Goal: Information Seeking & Learning: Learn about a topic

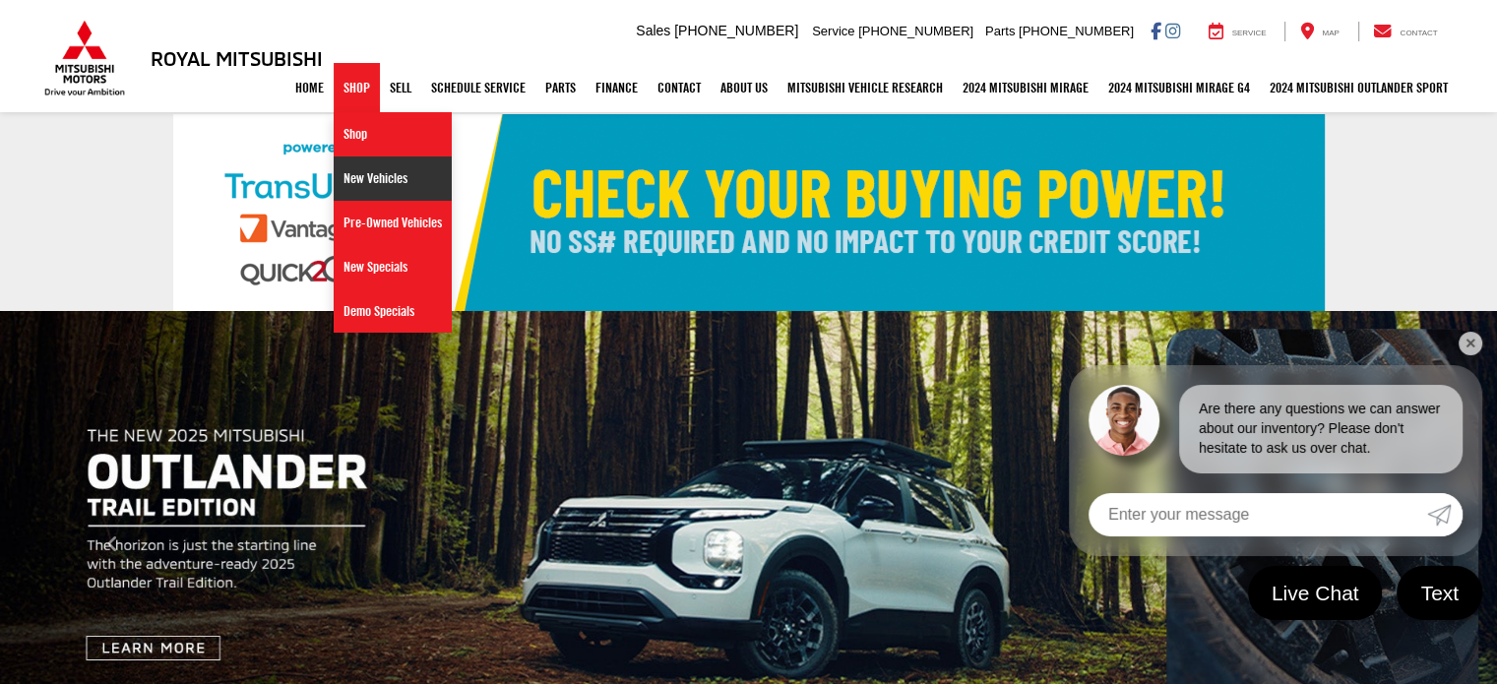
click at [350, 166] on link "New Vehicles" at bounding box center [393, 179] width 118 height 44
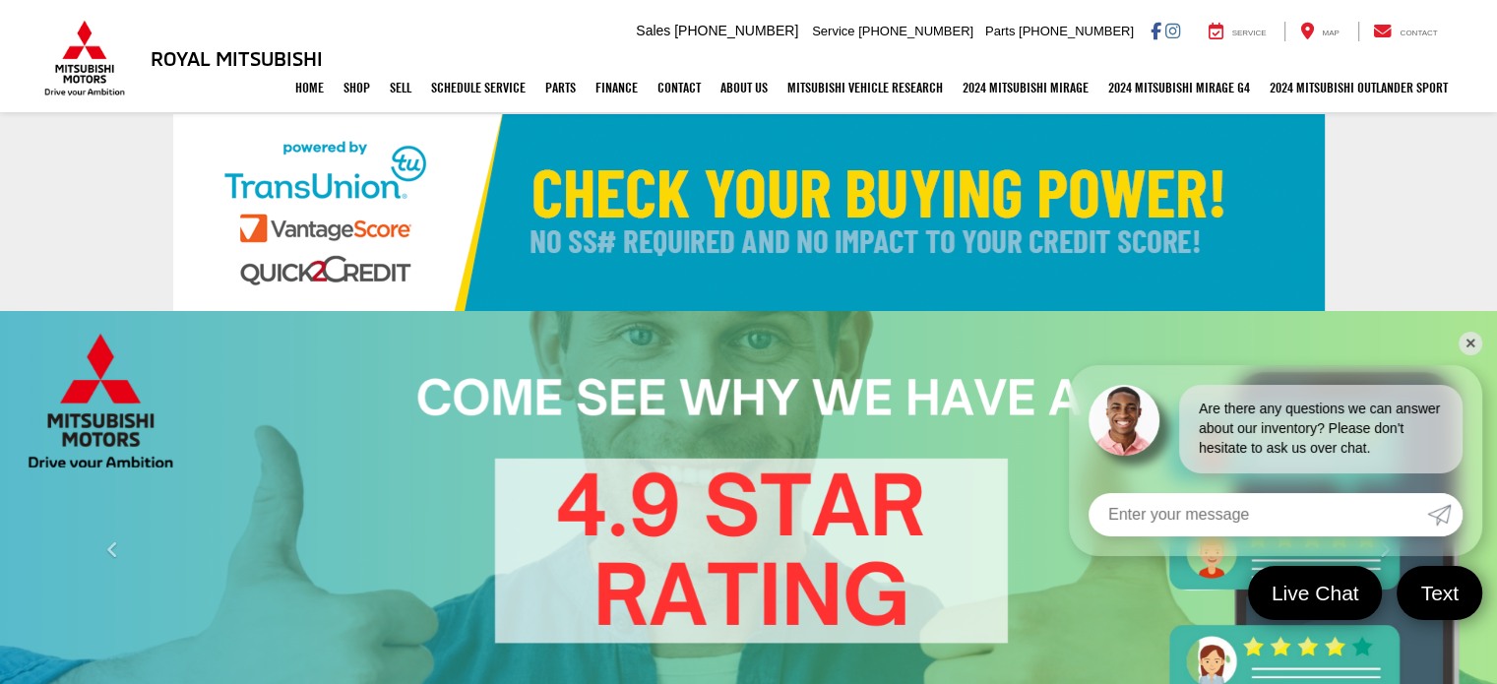
click at [1468, 350] on link "✕" at bounding box center [1471, 344] width 24 height 24
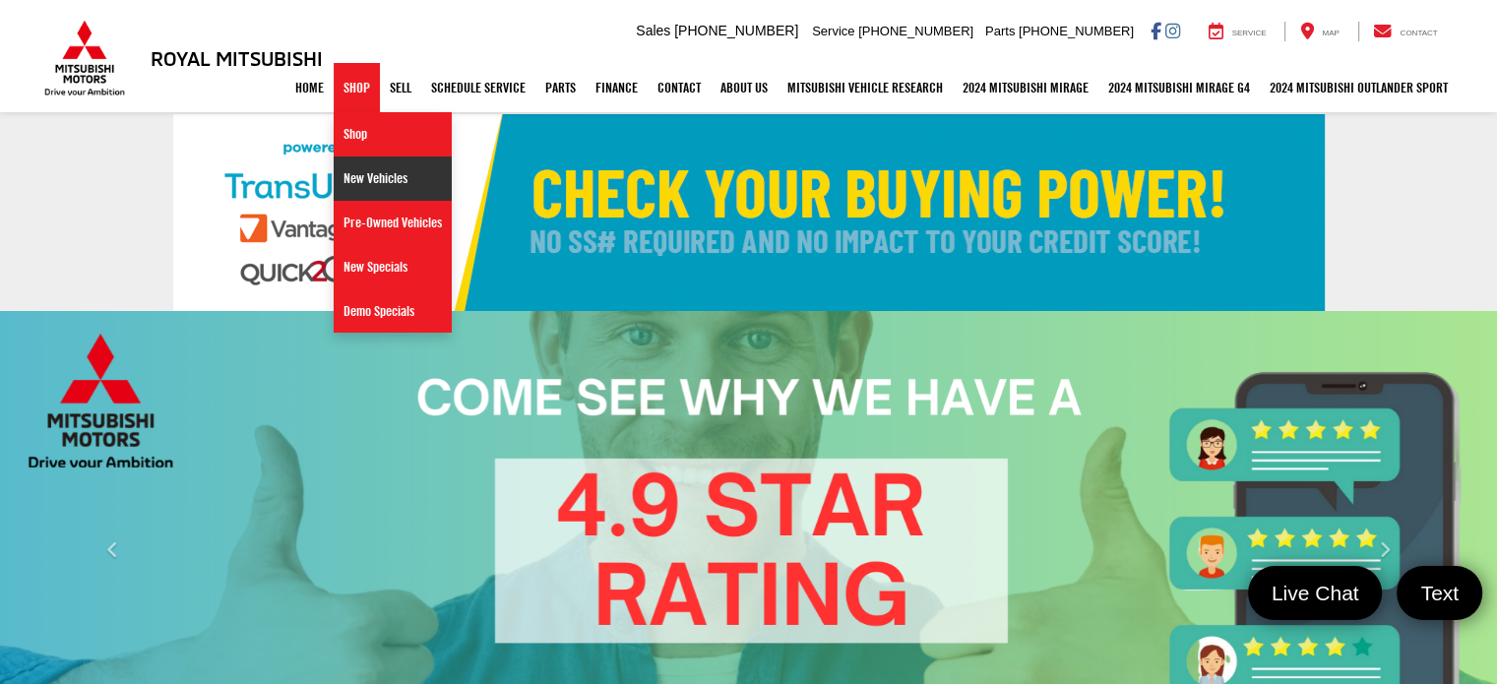
click at [354, 176] on link "New Vehicles" at bounding box center [393, 179] width 118 height 44
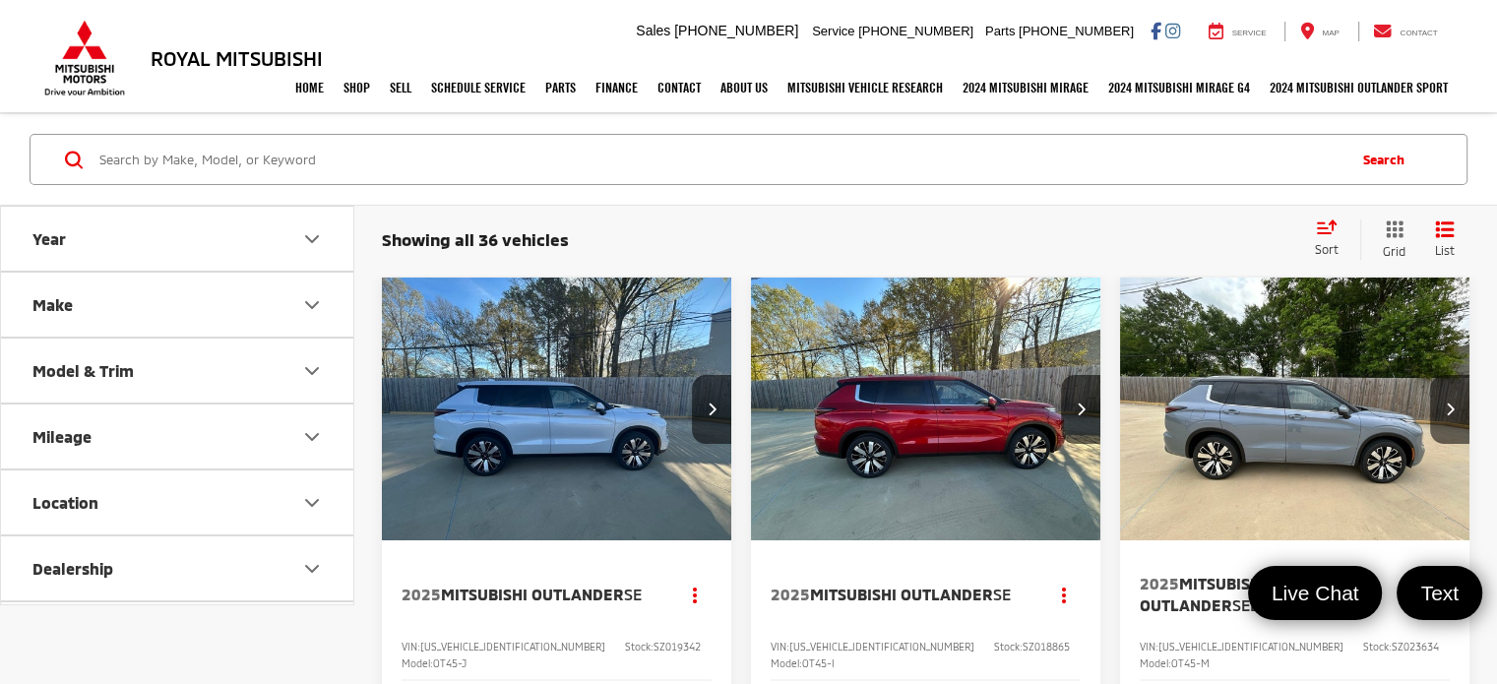
click at [567, 34] on div "Royal Mitsubishi 9255 Airline Hwy, Baton Rouge, LA 70815 Sales Mobile Sales 225…" at bounding box center [749, 31] width 1418 height 63
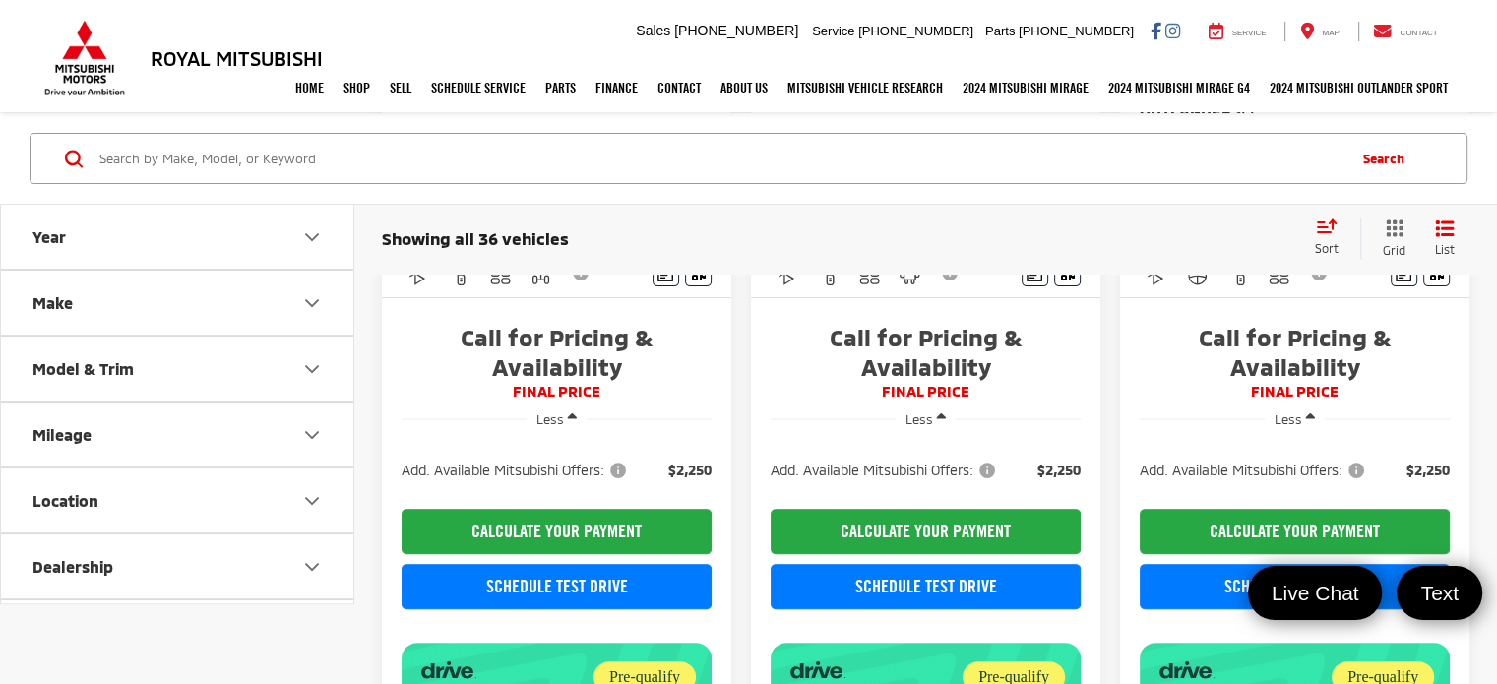
scroll to position [496, 0]
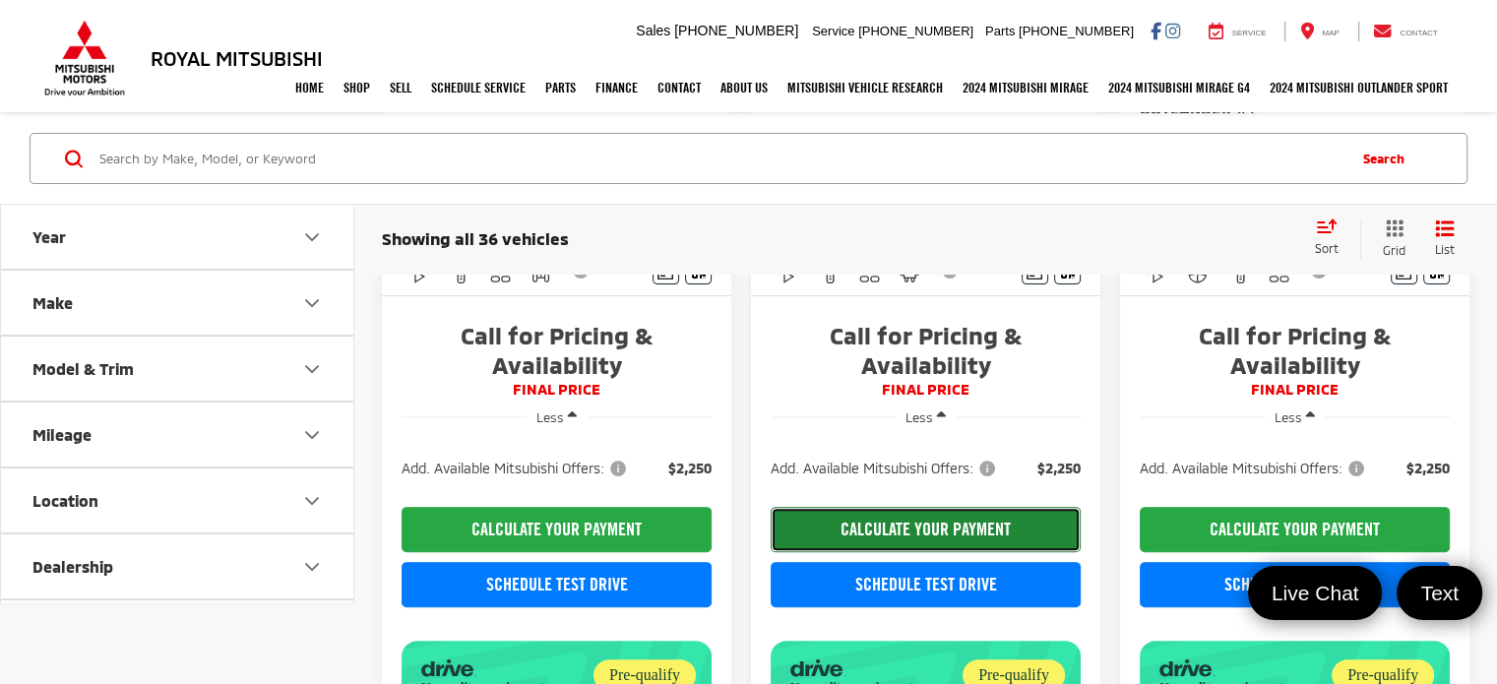
click at [878, 511] on button "CALCULATE YOUR PAYMENT" at bounding box center [926, 529] width 310 height 45
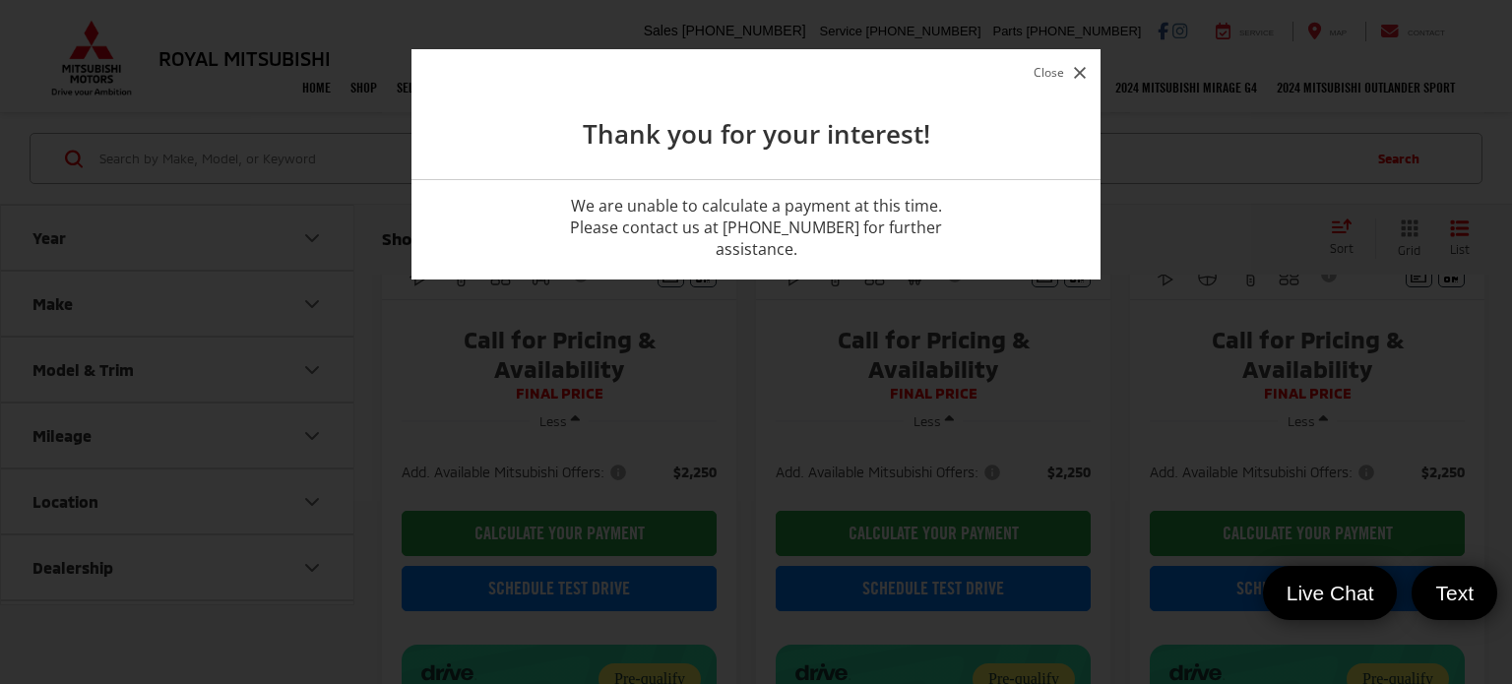
click at [1076, 67] on icon "button" at bounding box center [1080, 73] width 12 height 12
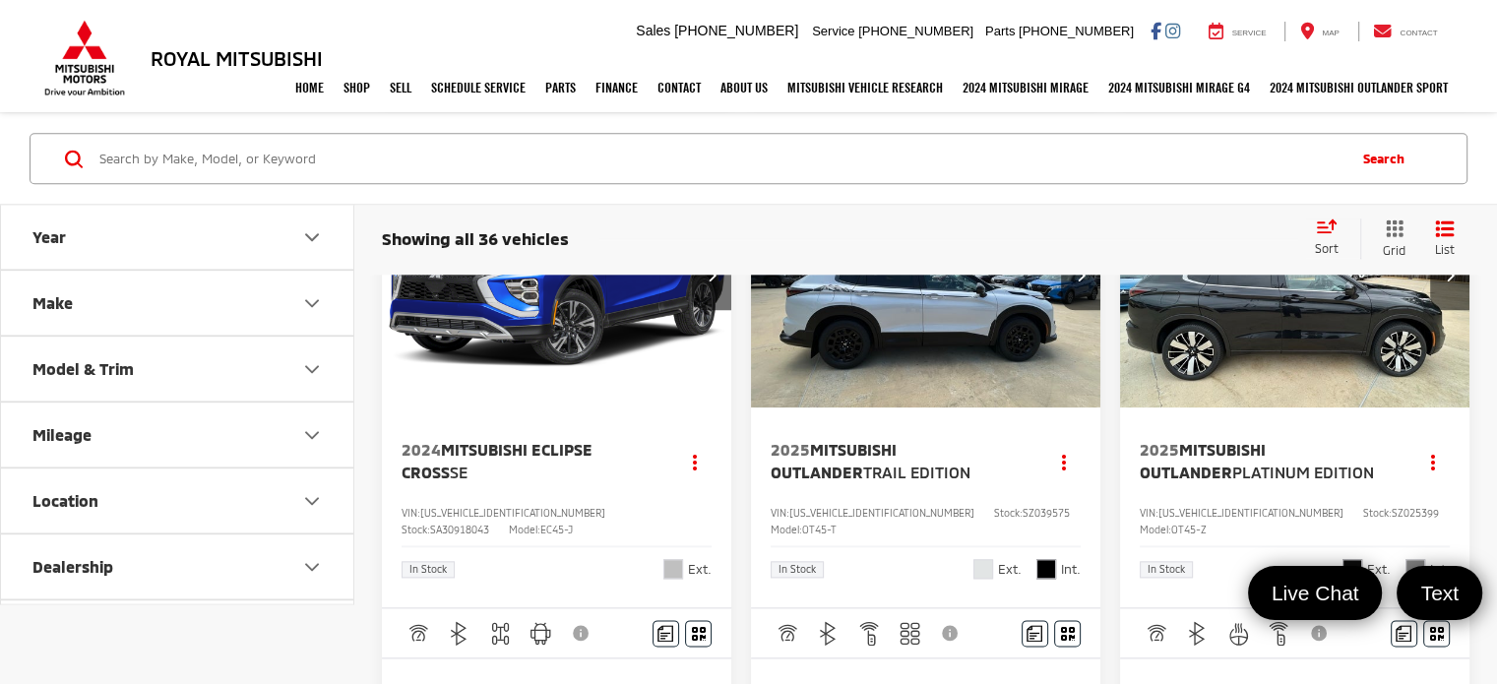
scroll to position [2237, 0]
click at [917, 368] on img "2025 Mitsubishi Outlander Trail Edition 0" at bounding box center [926, 276] width 352 height 265
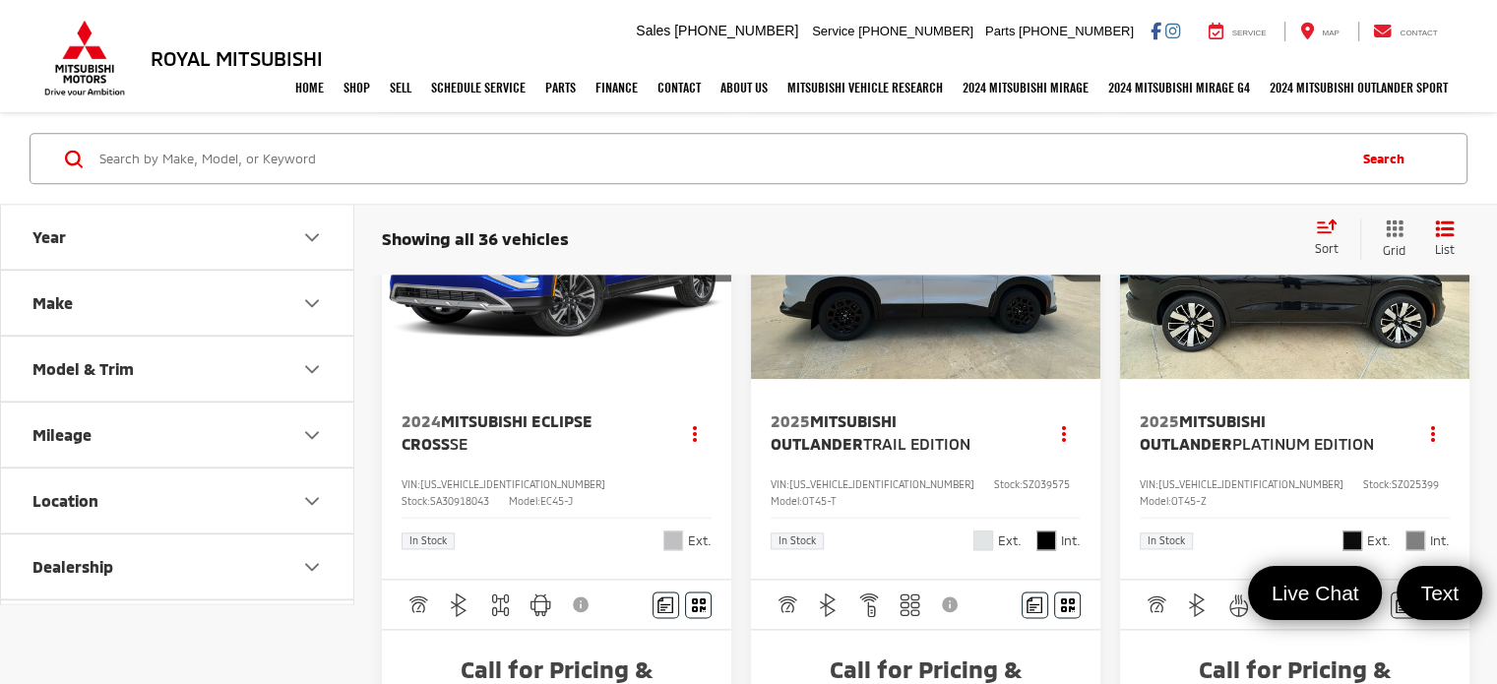
scroll to position [2146, 0]
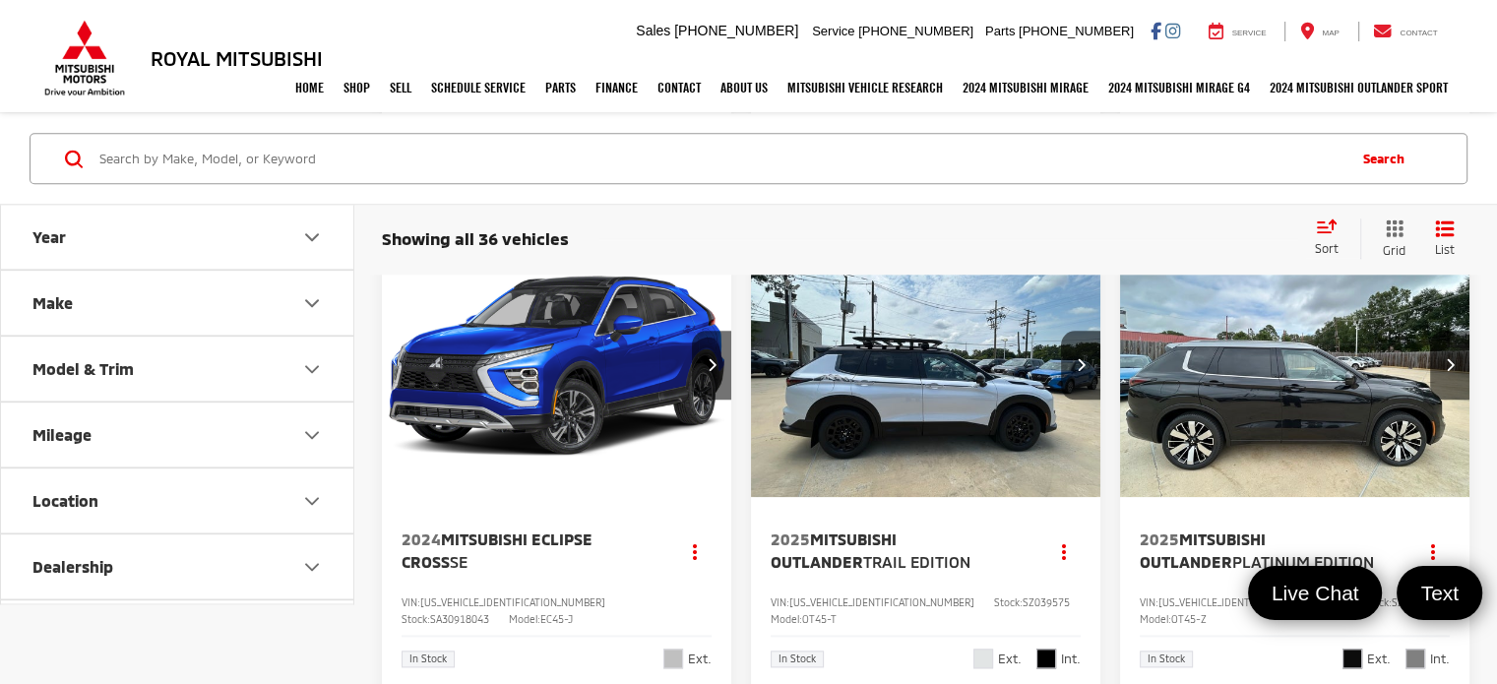
drag, startPoint x: 0, startPoint y: 0, endPoint x: 1166, endPoint y: 444, distance: 1247.3
click at [1166, 444] on img "2025 Mitsubishi Outlander Platinum Edition 0" at bounding box center [1295, 366] width 352 height 265
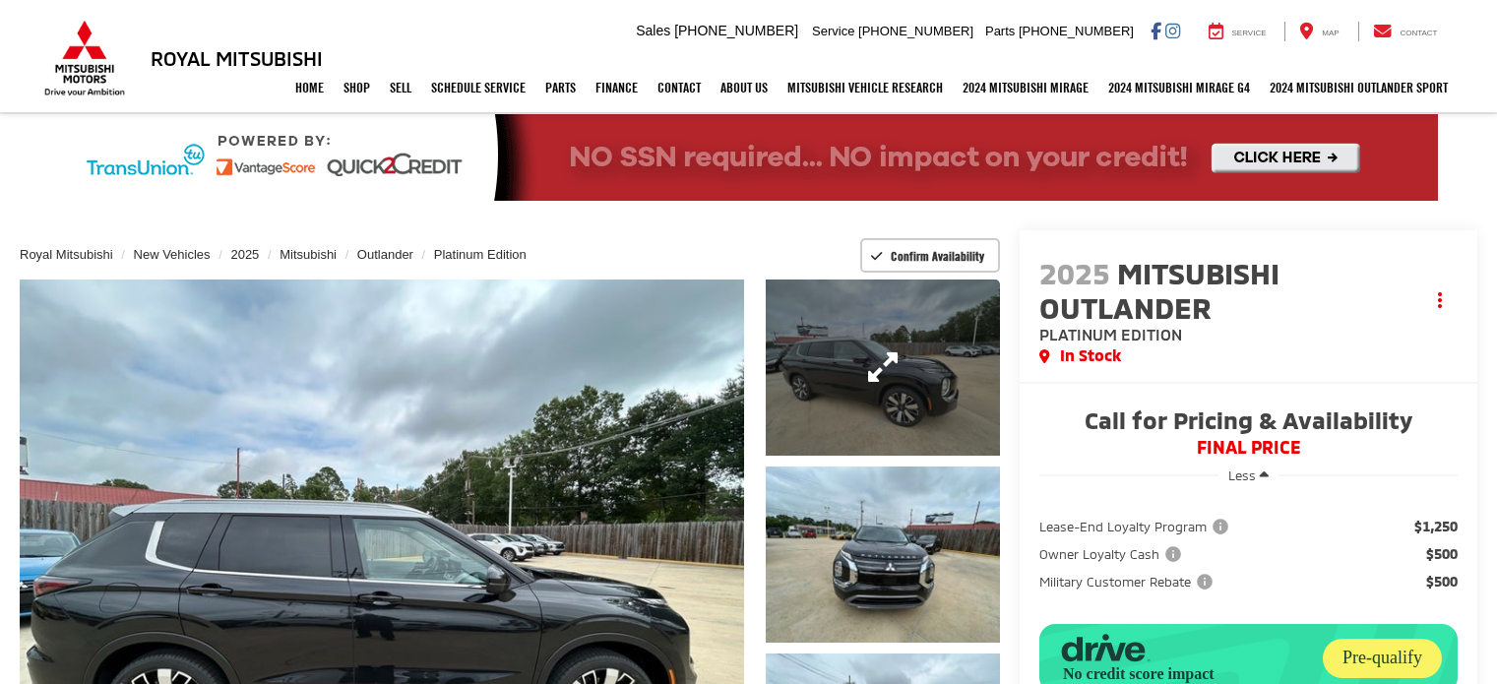
click at [878, 417] on link "Expand Photo 1" at bounding box center [883, 368] width 234 height 176
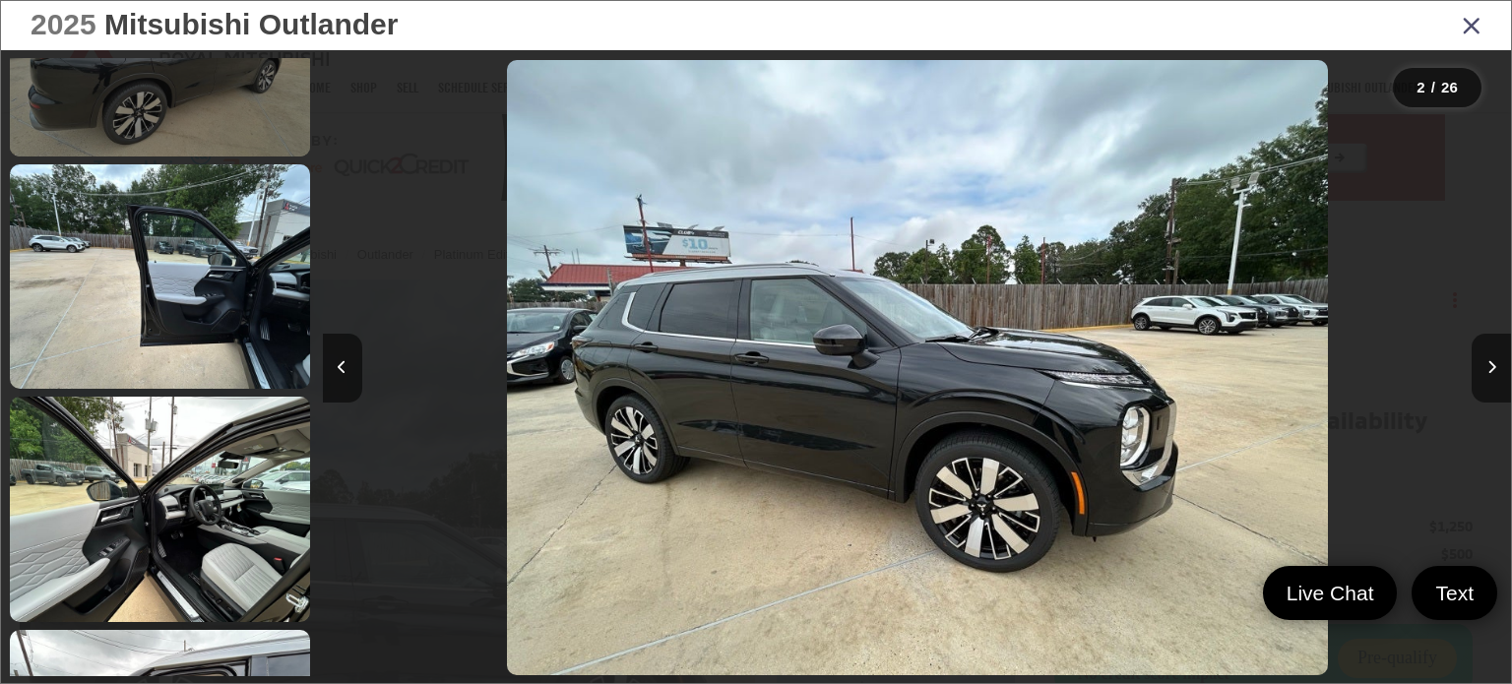
scroll to position [1768, 0]
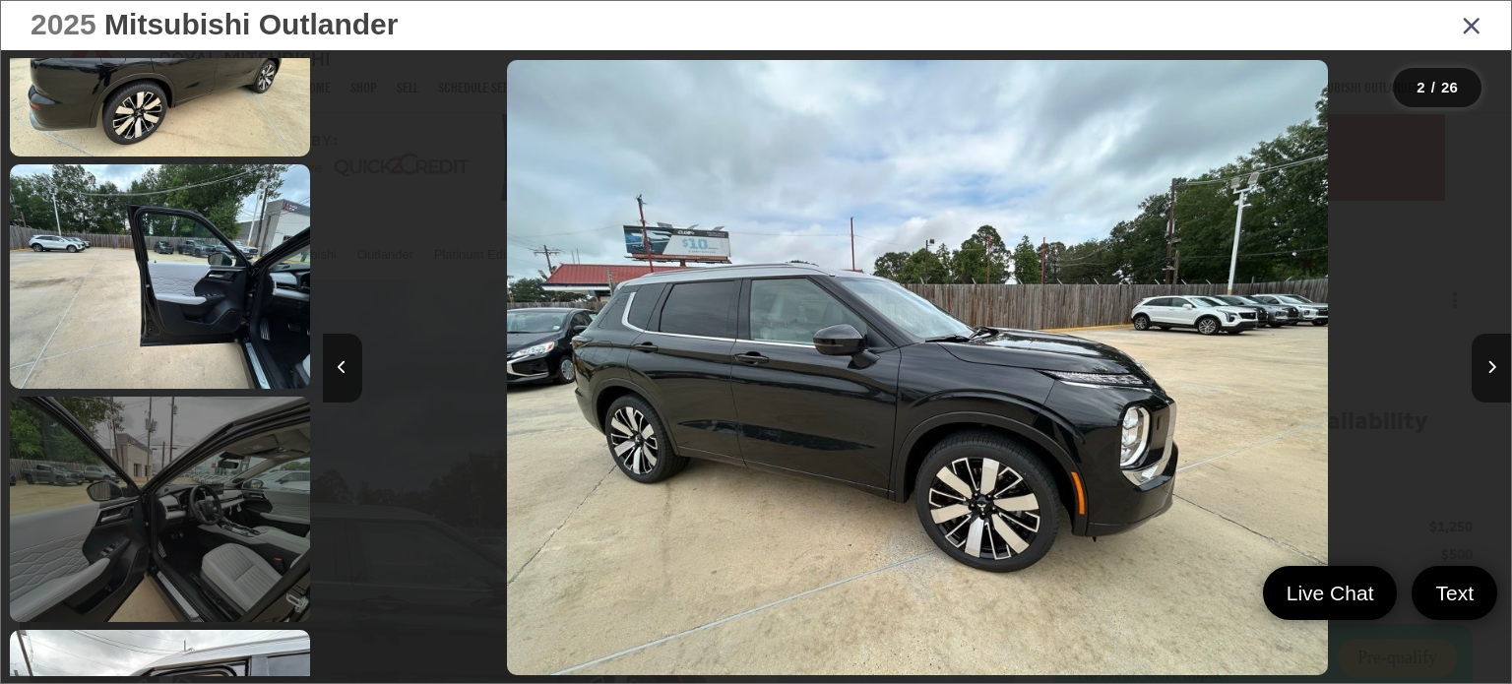
click at [149, 480] on link at bounding box center [160, 509] width 300 height 225
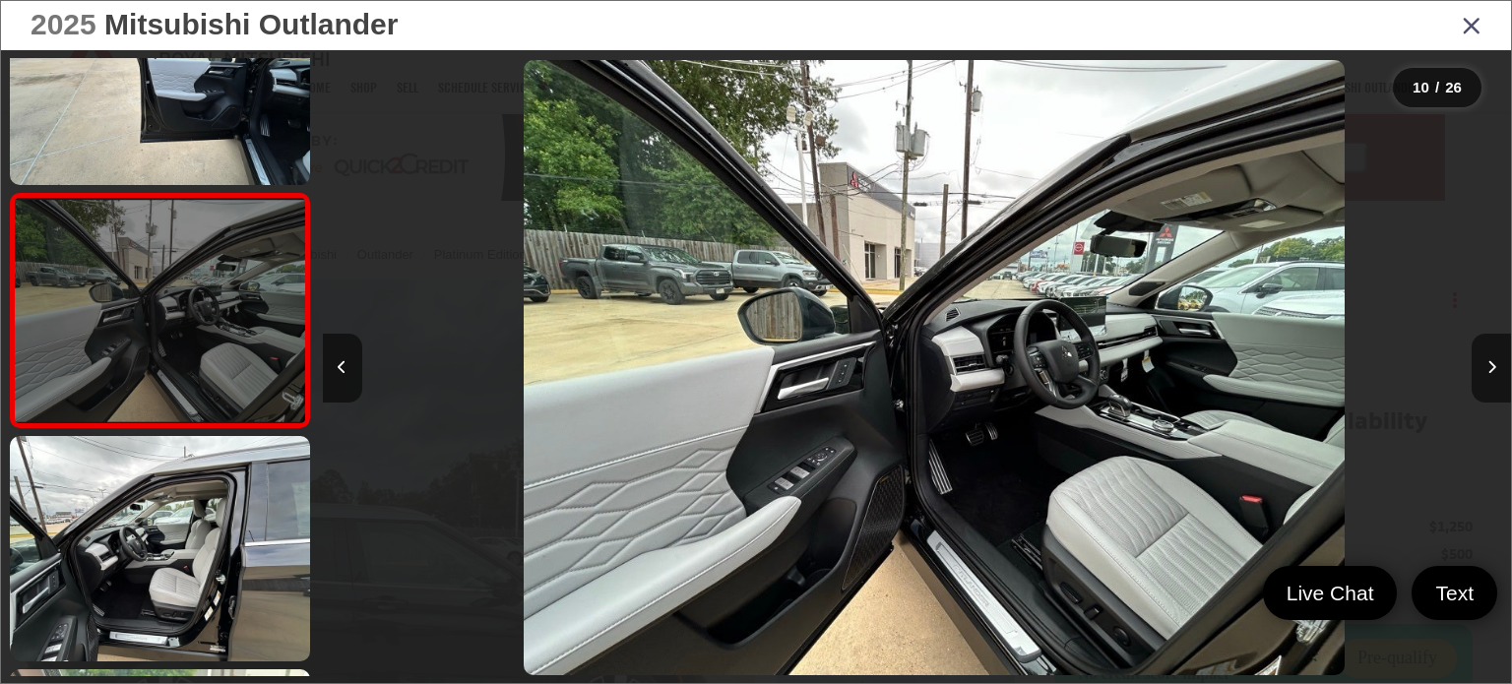
scroll to position [0, 10699]
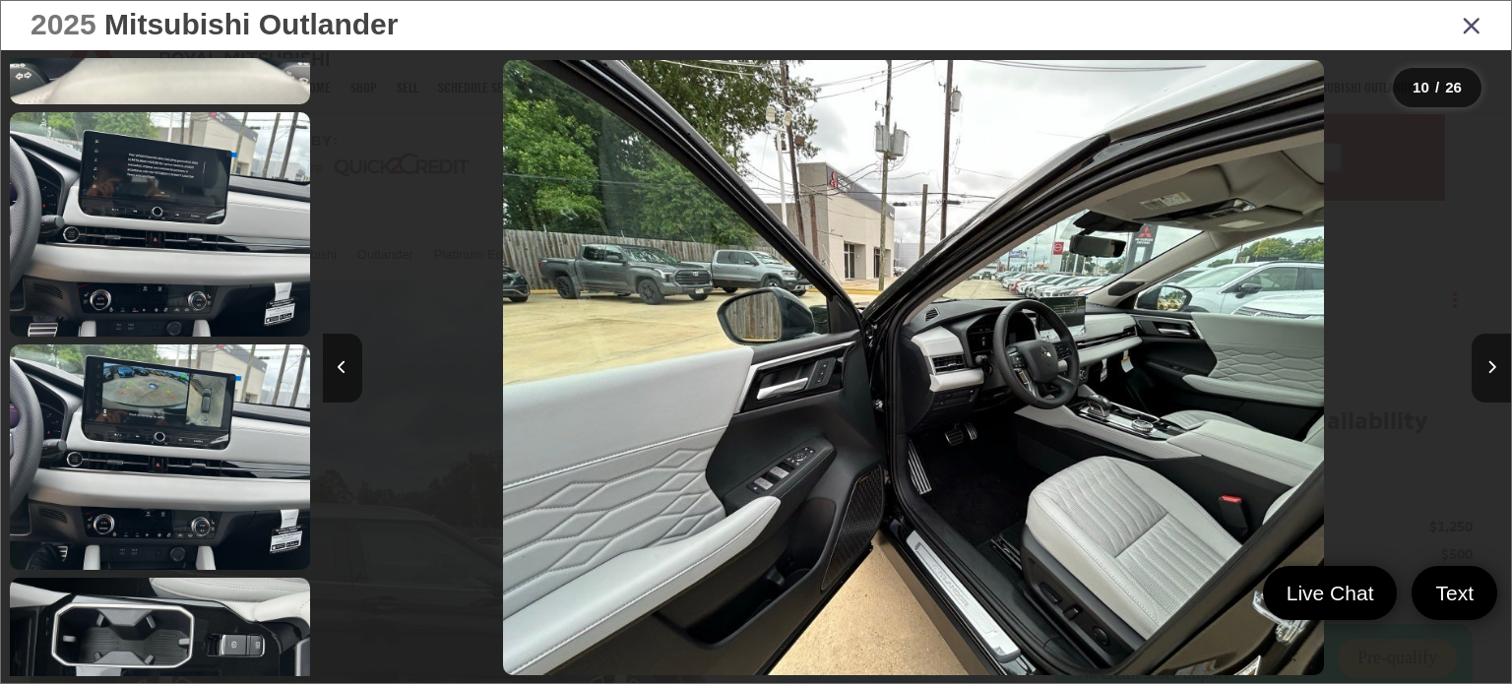
click at [143, 578] on link at bounding box center [160, 690] width 300 height 225
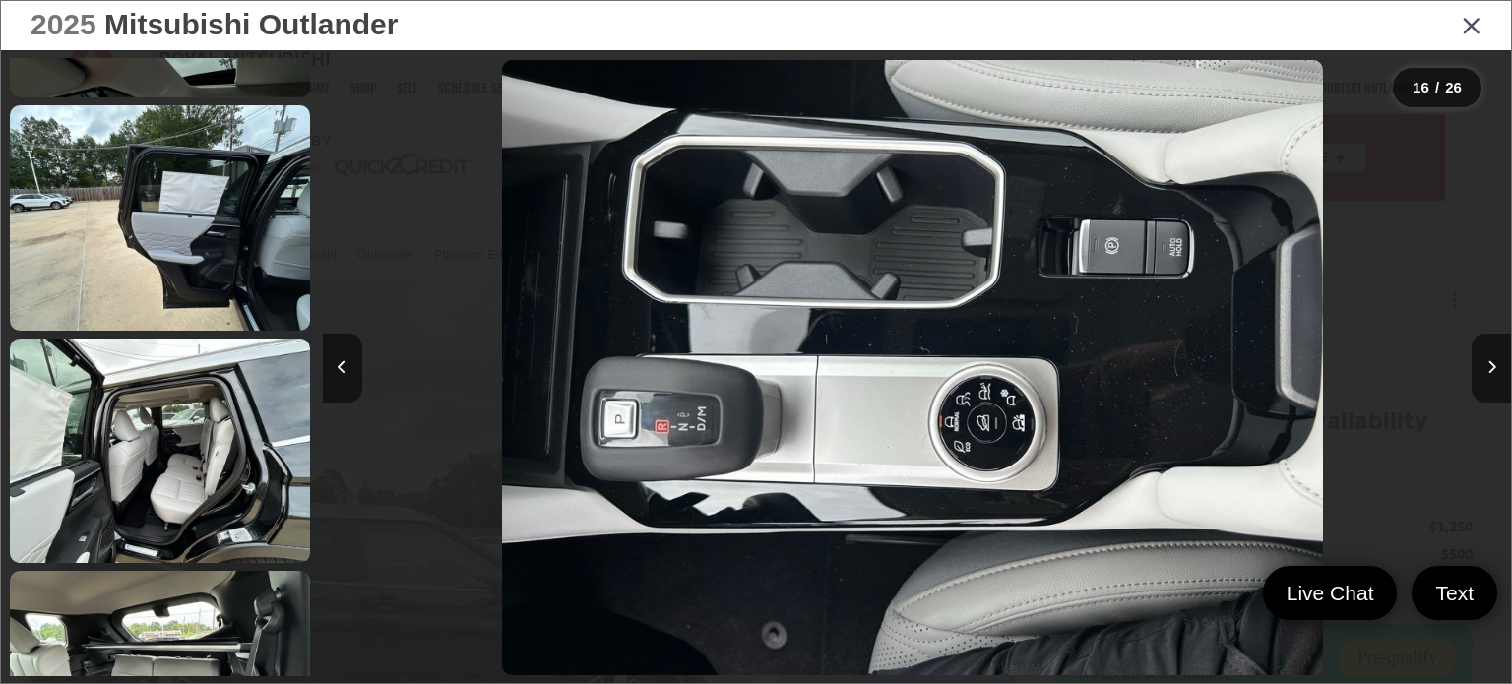
scroll to position [4485, 0]
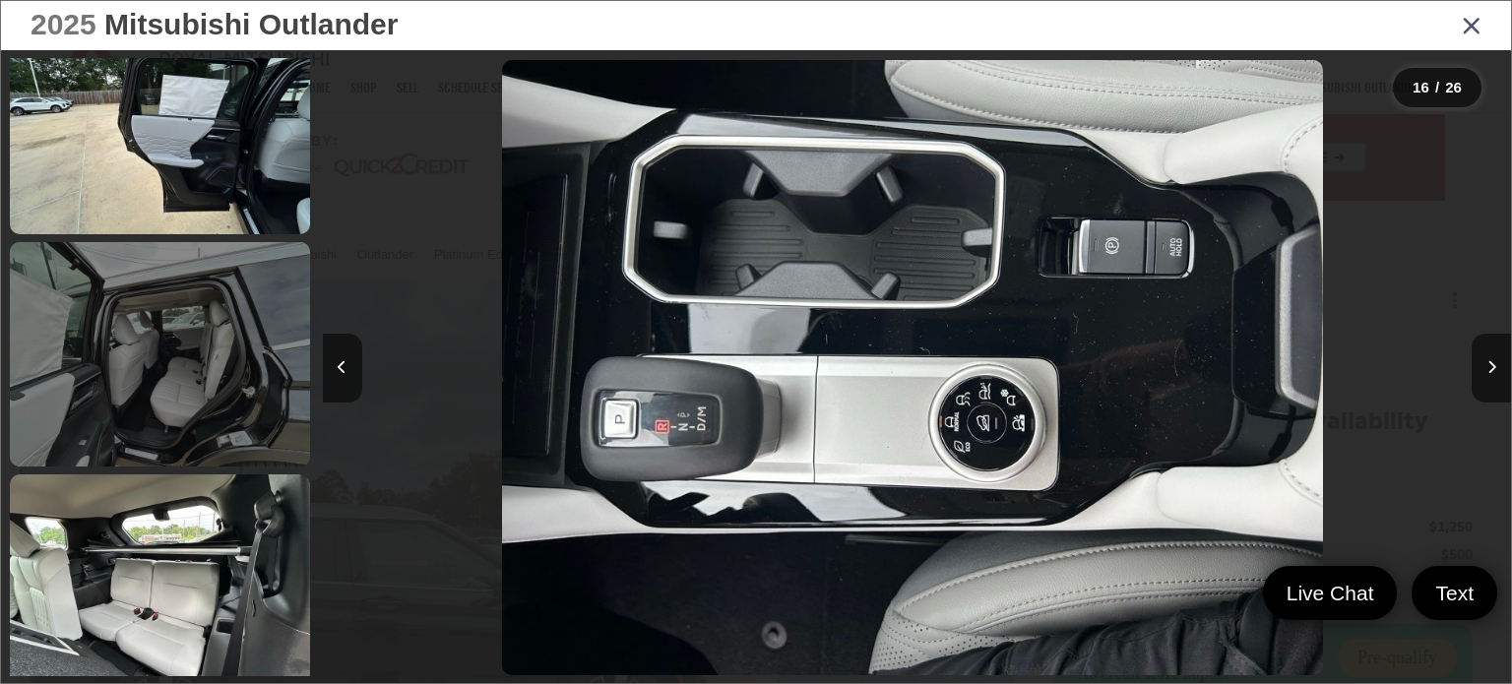
click at [159, 420] on link at bounding box center [160, 354] width 300 height 225
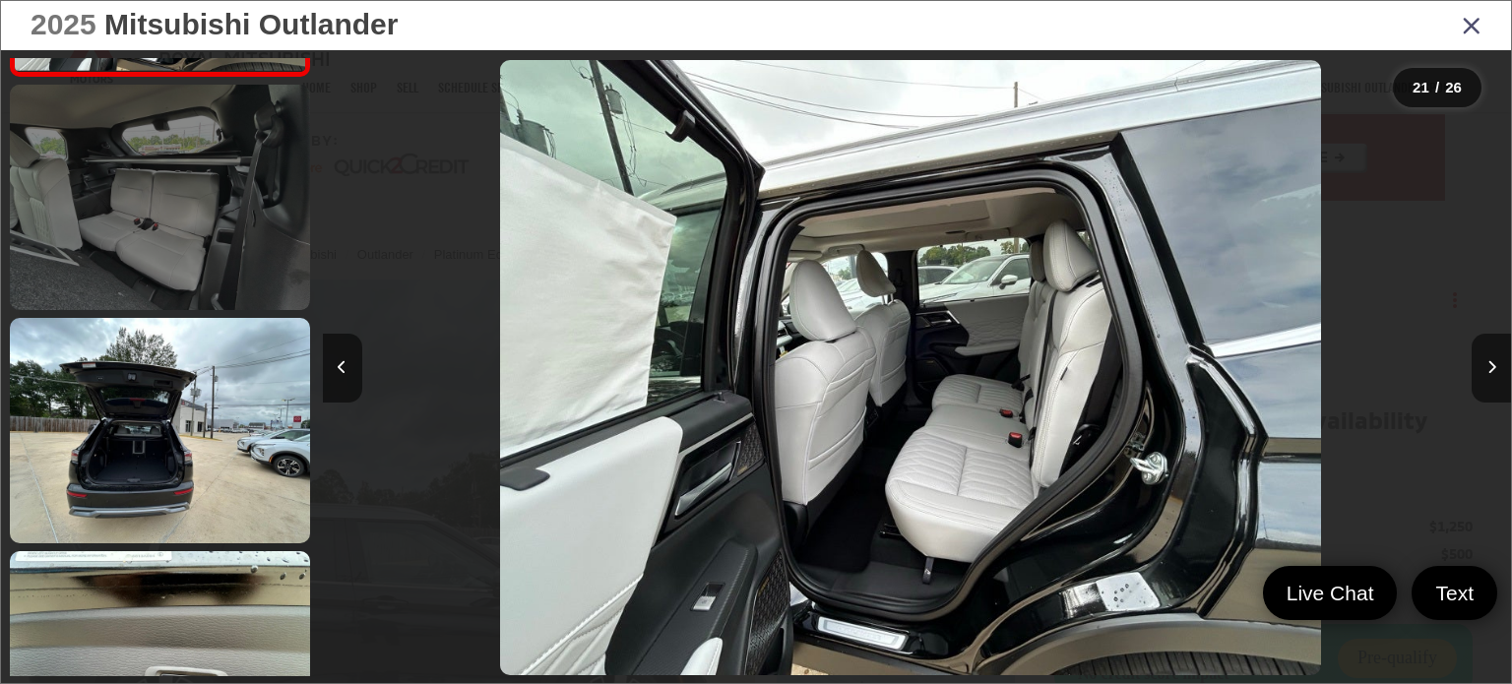
scroll to position [5044, 0]
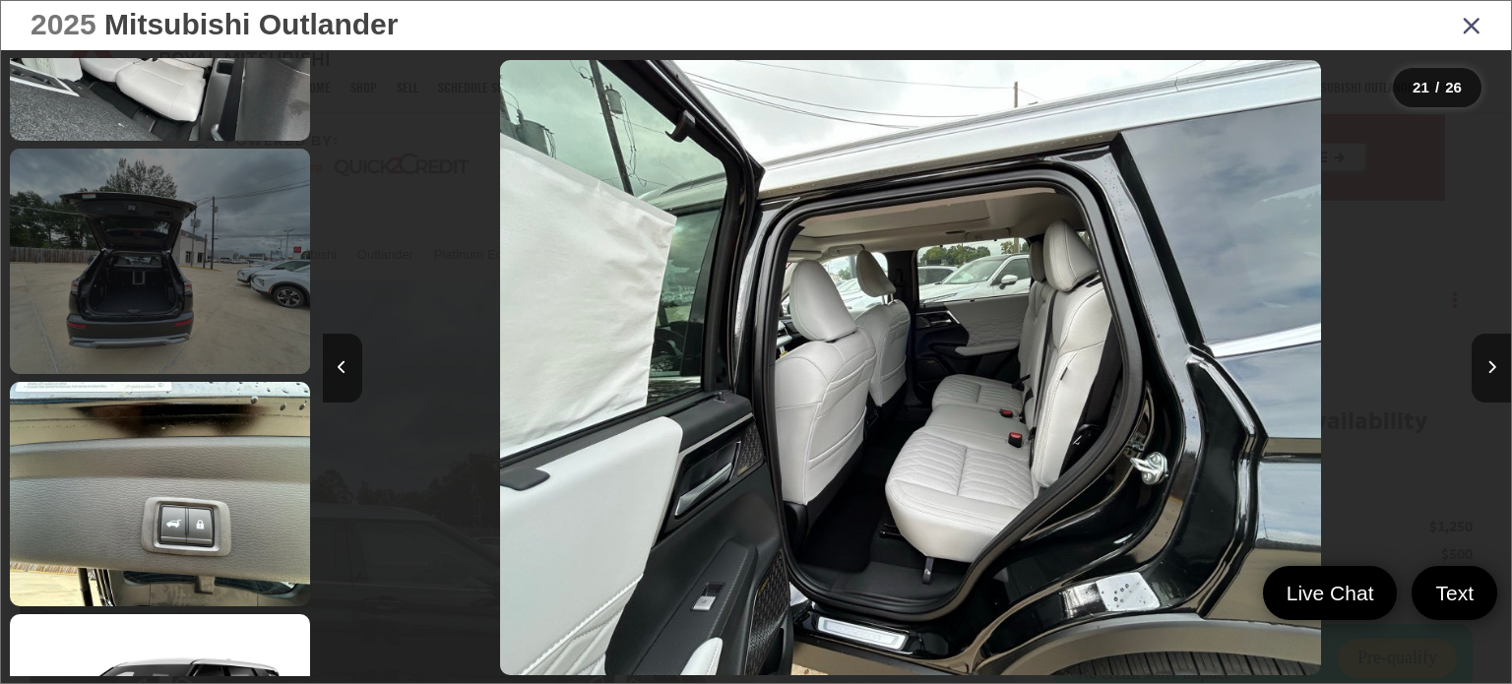
click at [174, 276] on link at bounding box center [160, 261] width 300 height 225
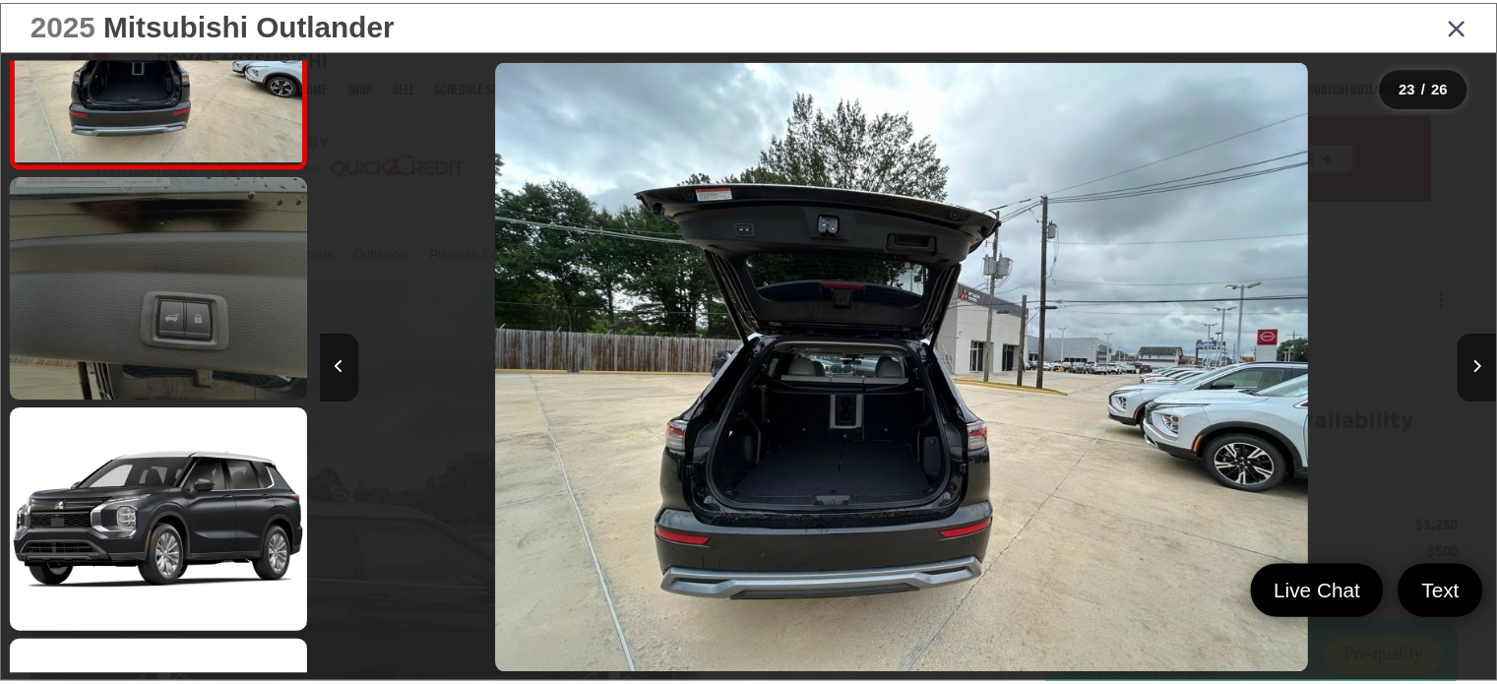
scroll to position [5440, 0]
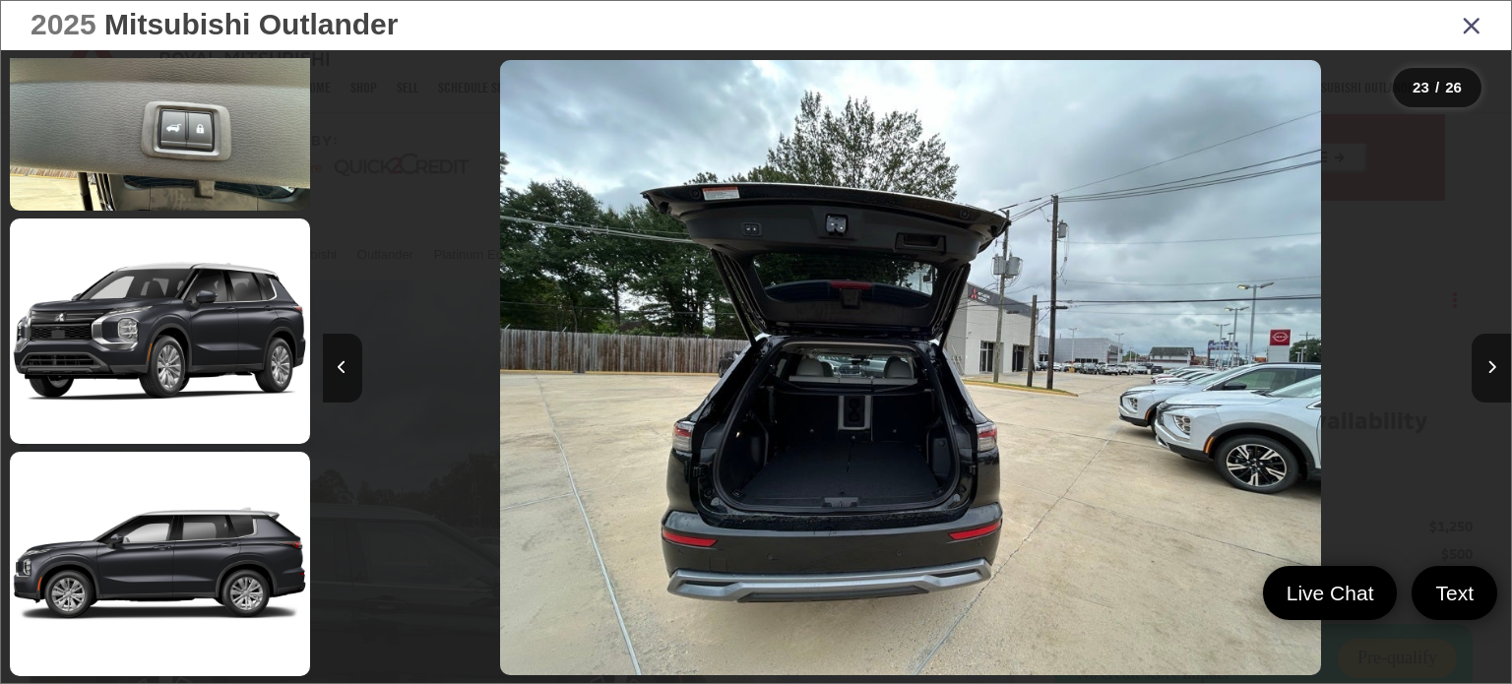
click at [1457, 46] on div "2025 Mitsubishi Outlander" at bounding box center [756, 25] width 1510 height 49
click at [1473, 34] on icon "Close gallery" at bounding box center [1472, 25] width 20 height 26
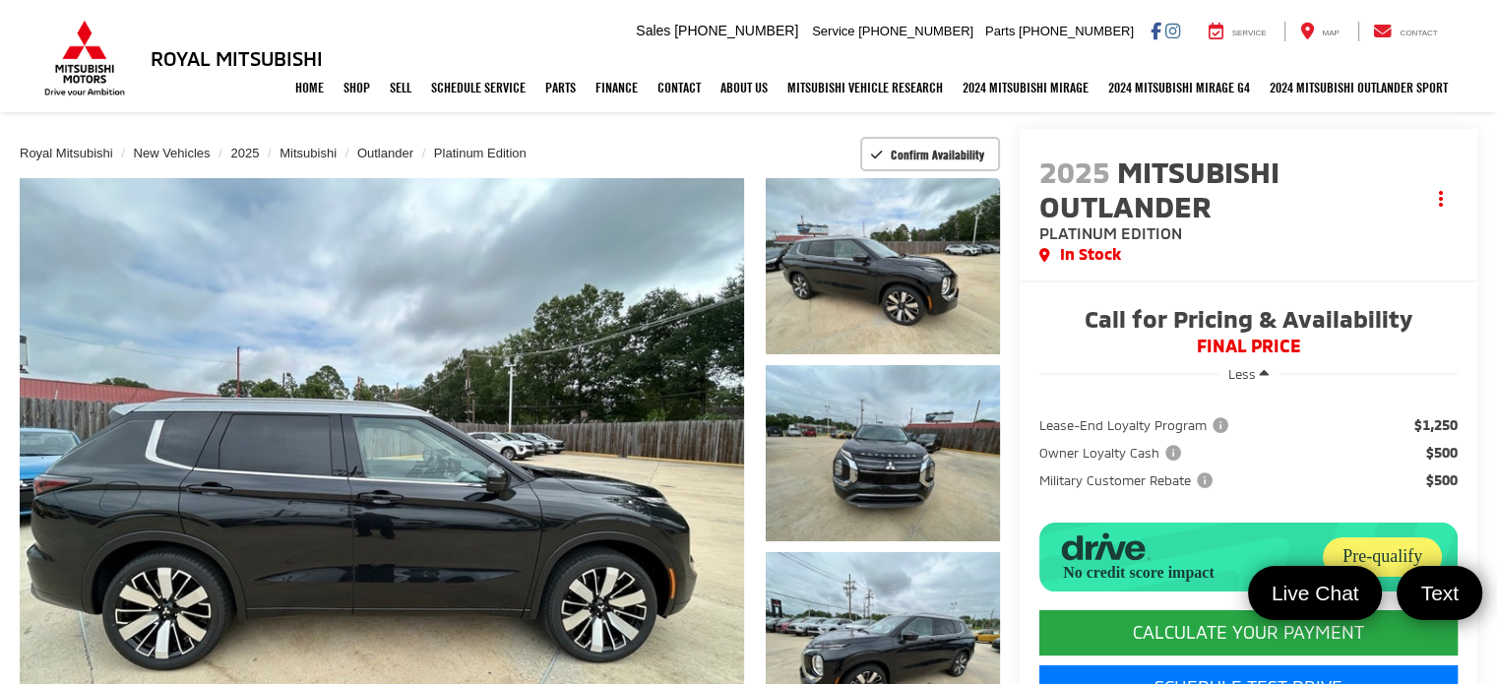
scroll to position [102, 0]
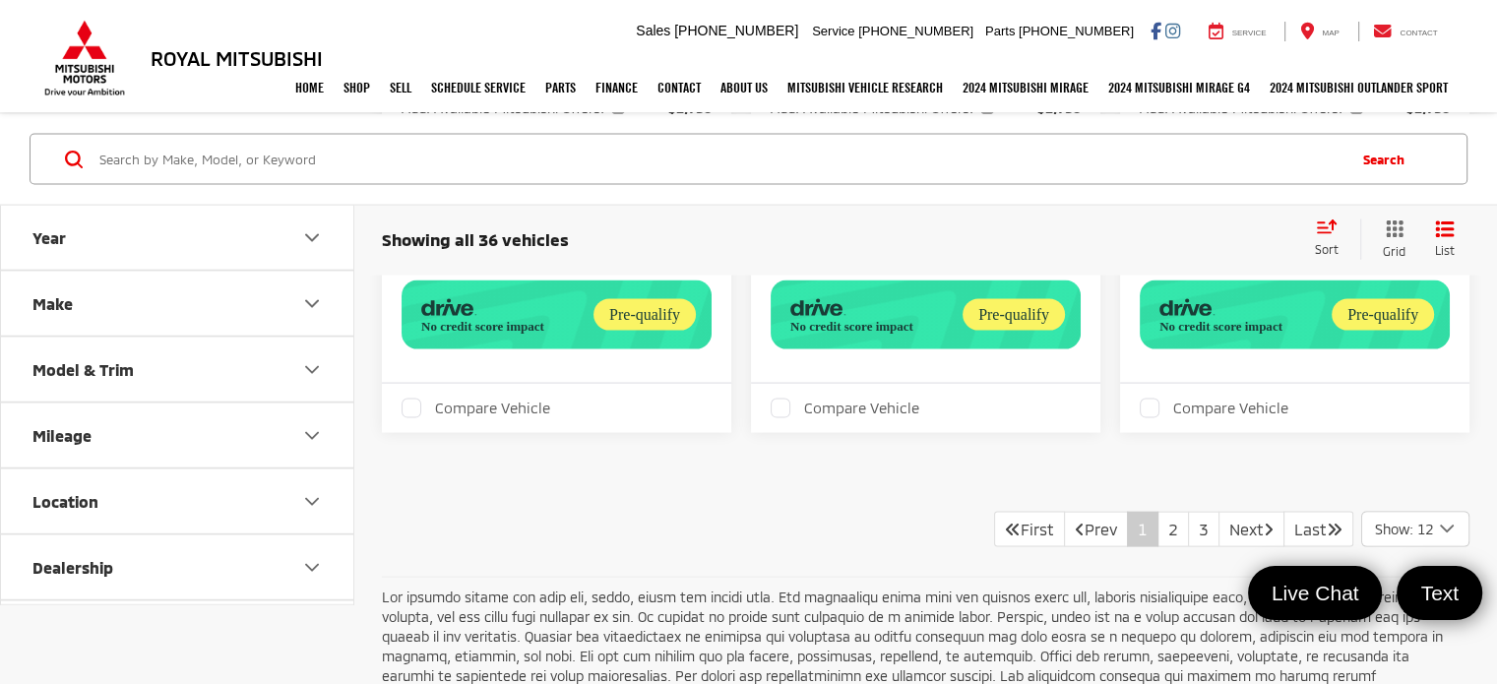
scroll to position [4012, 0]
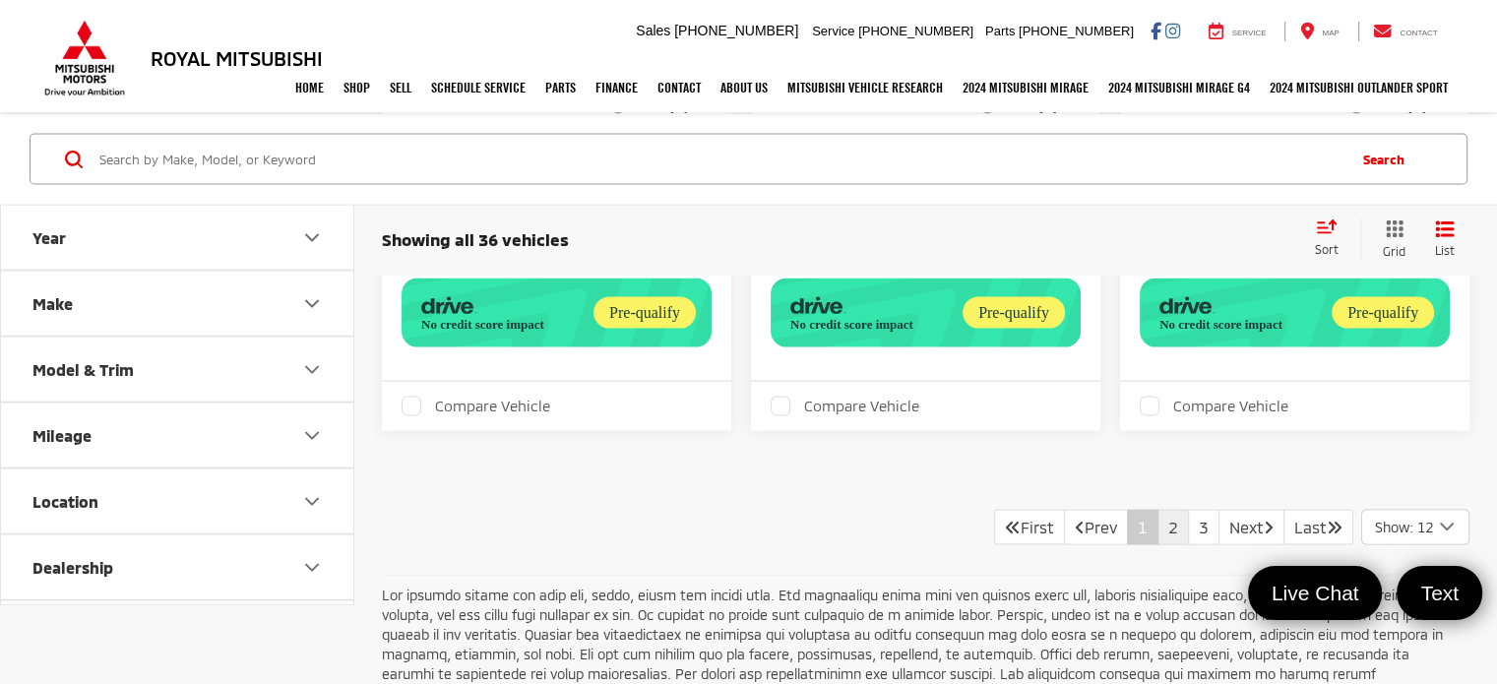
click at [1138, 510] on link "1" at bounding box center [1143, 527] width 32 height 35
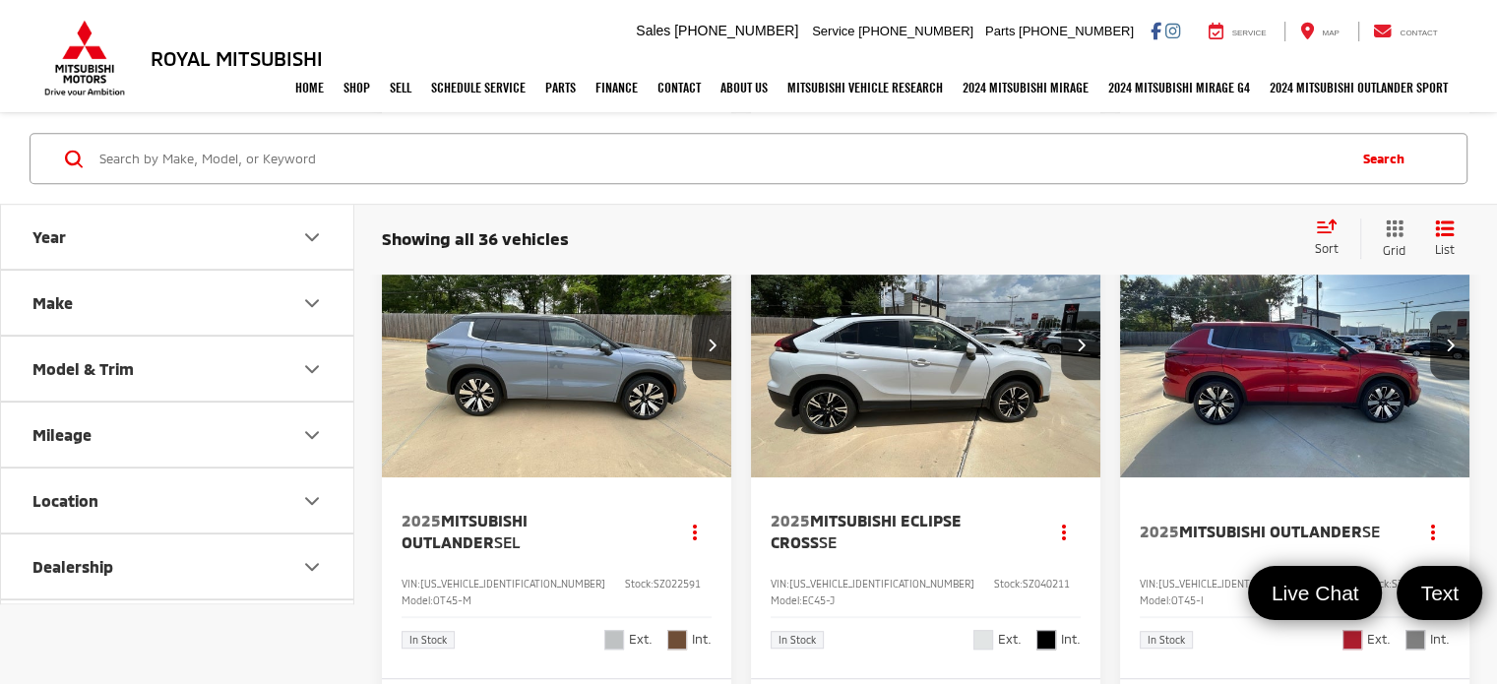
scroll to position [1114, 0]
click at [504, 382] on img "2025 Mitsubishi Outlander SEL 0" at bounding box center [557, 347] width 352 height 265
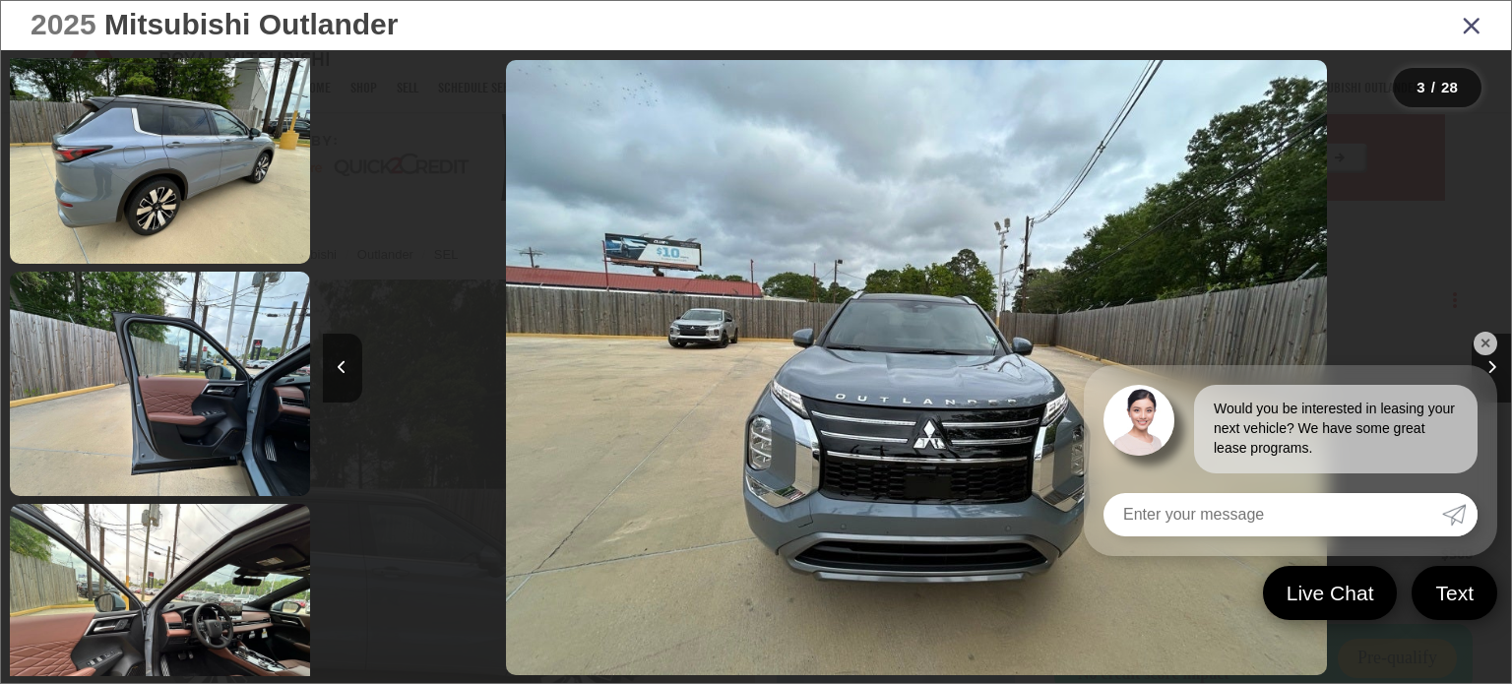
click at [146, 400] on link at bounding box center [160, 384] width 300 height 225
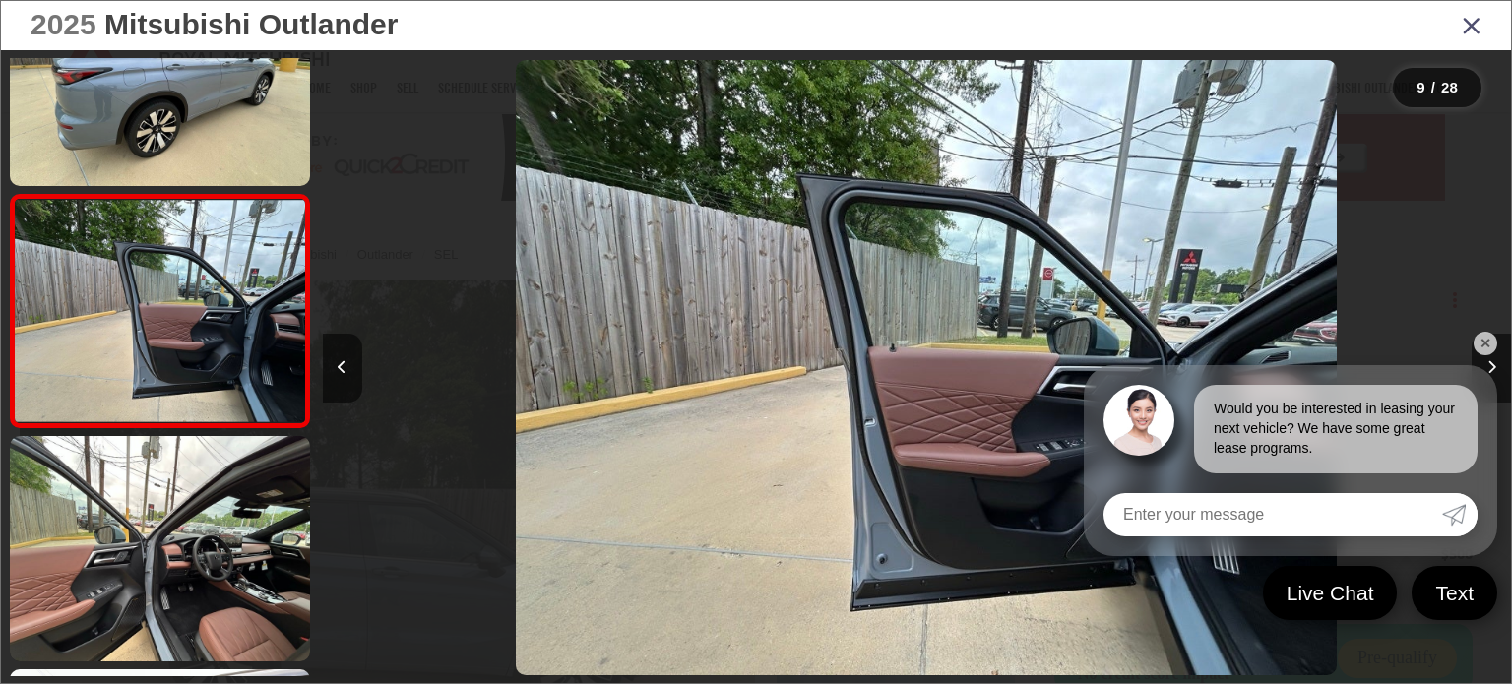
scroll to position [0, 9510]
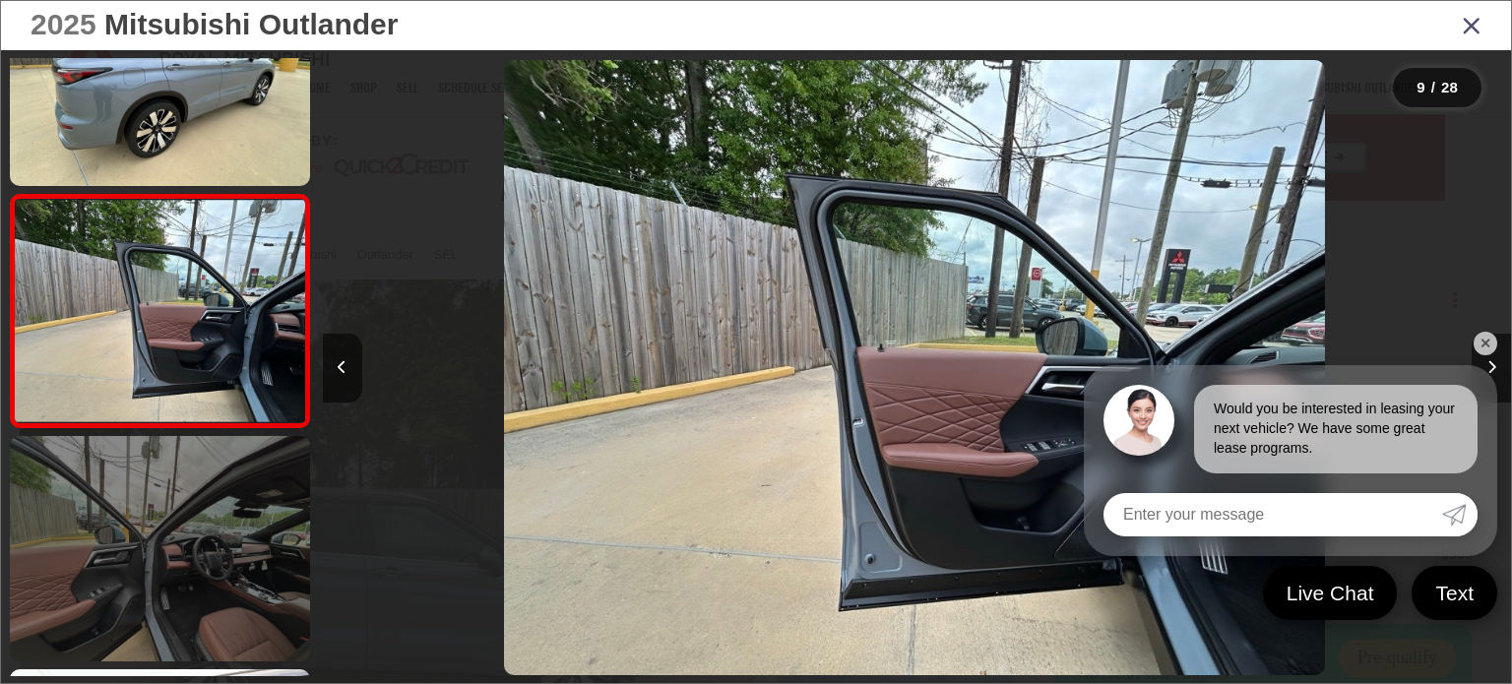
click at [92, 475] on link at bounding box center [160, 548] width 300 height 225
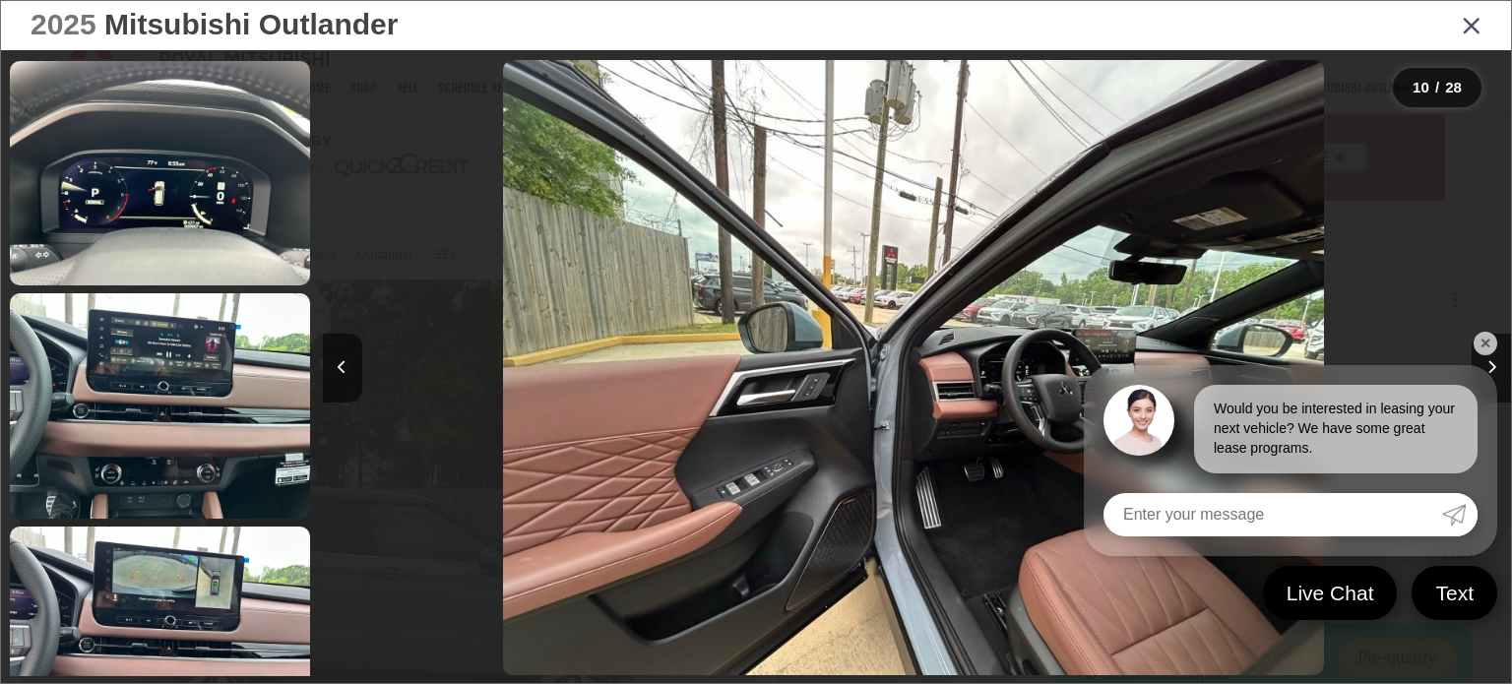
scroll to position [3037, 0]
click at [92, 475] on link at bounding box center [160, 404] width 300 height 225
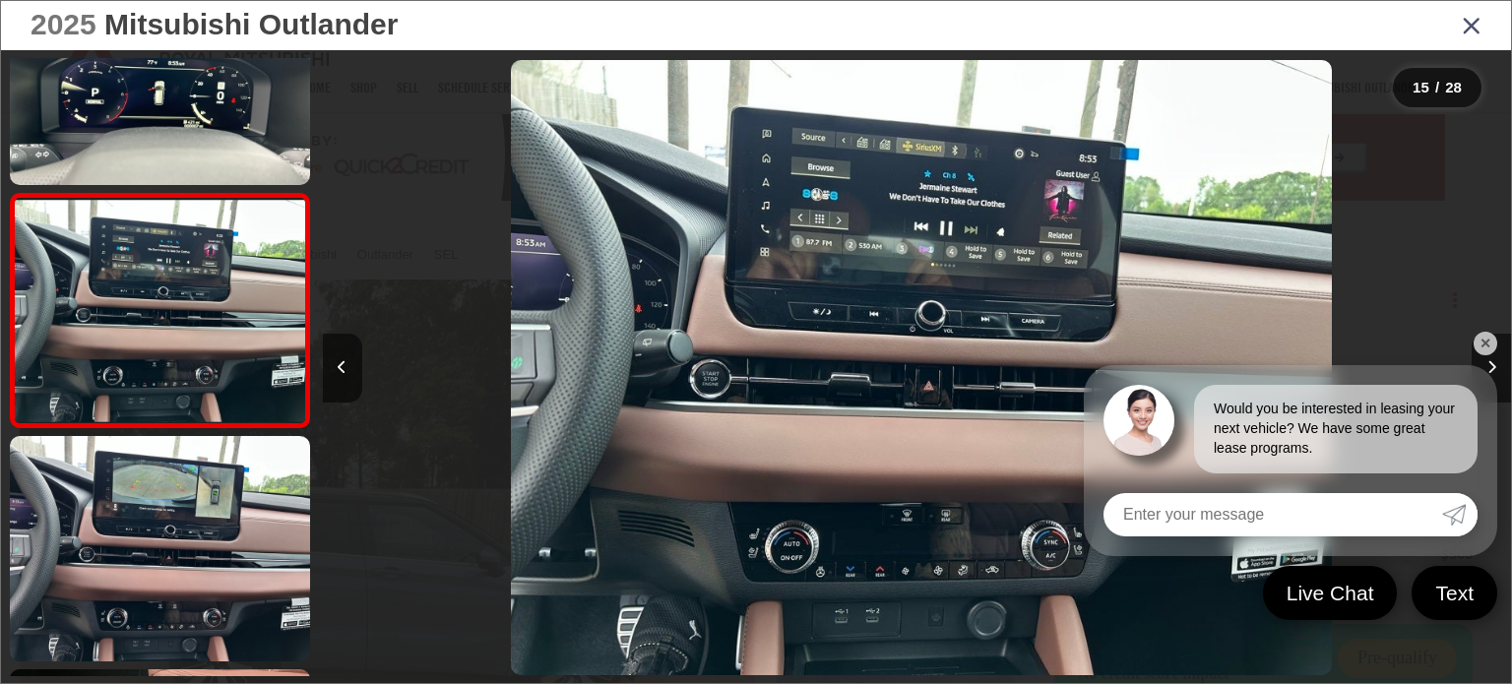
scroll to position [0, 16642]
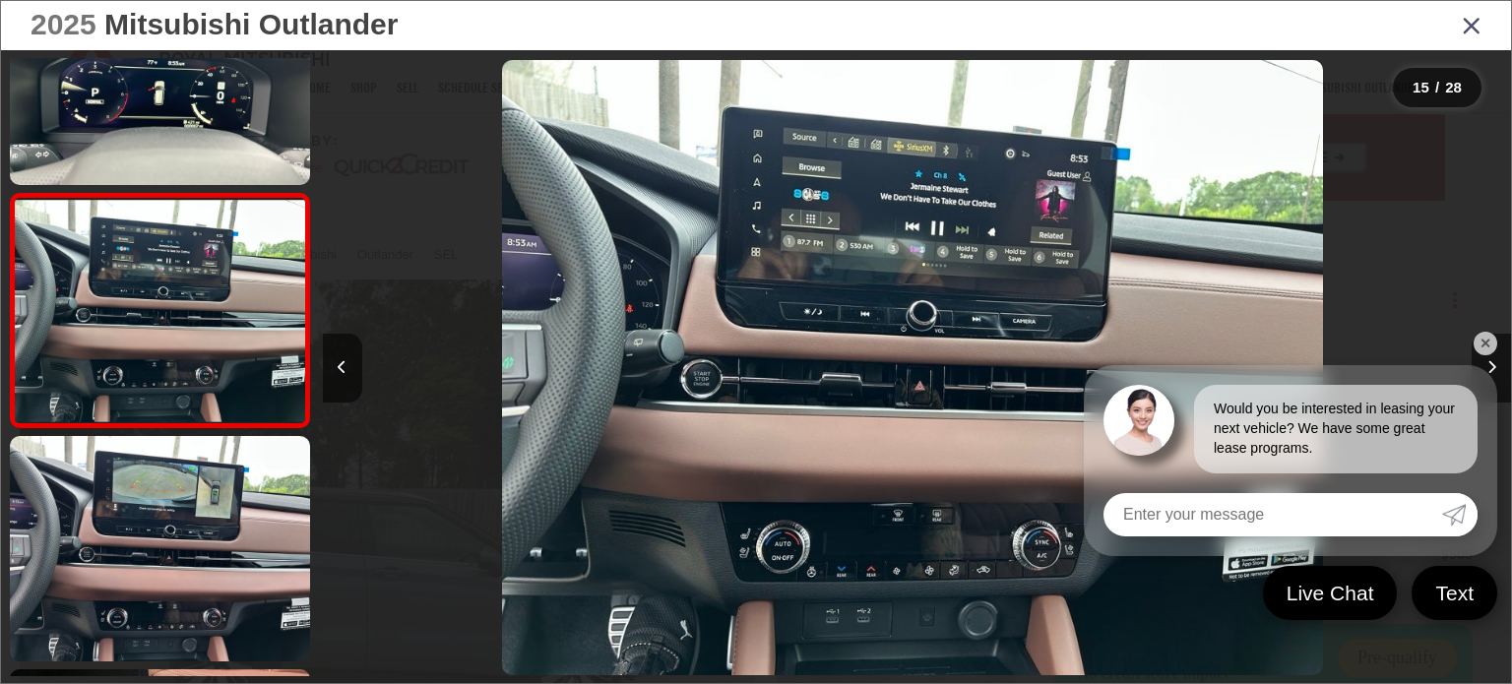
click at [1477, 349] on link "✕" at bounding box center [1486, 344] width 24 height 24
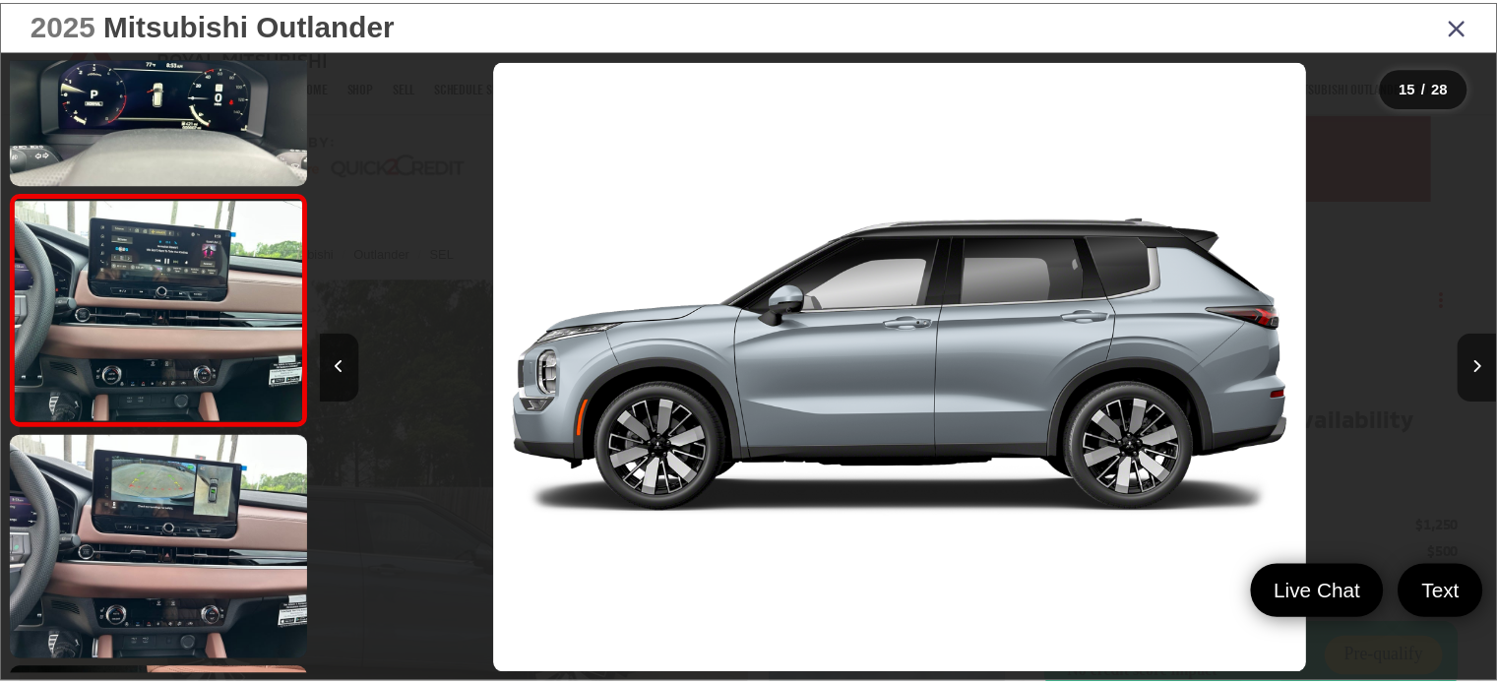
scroll to position [0, 30908]
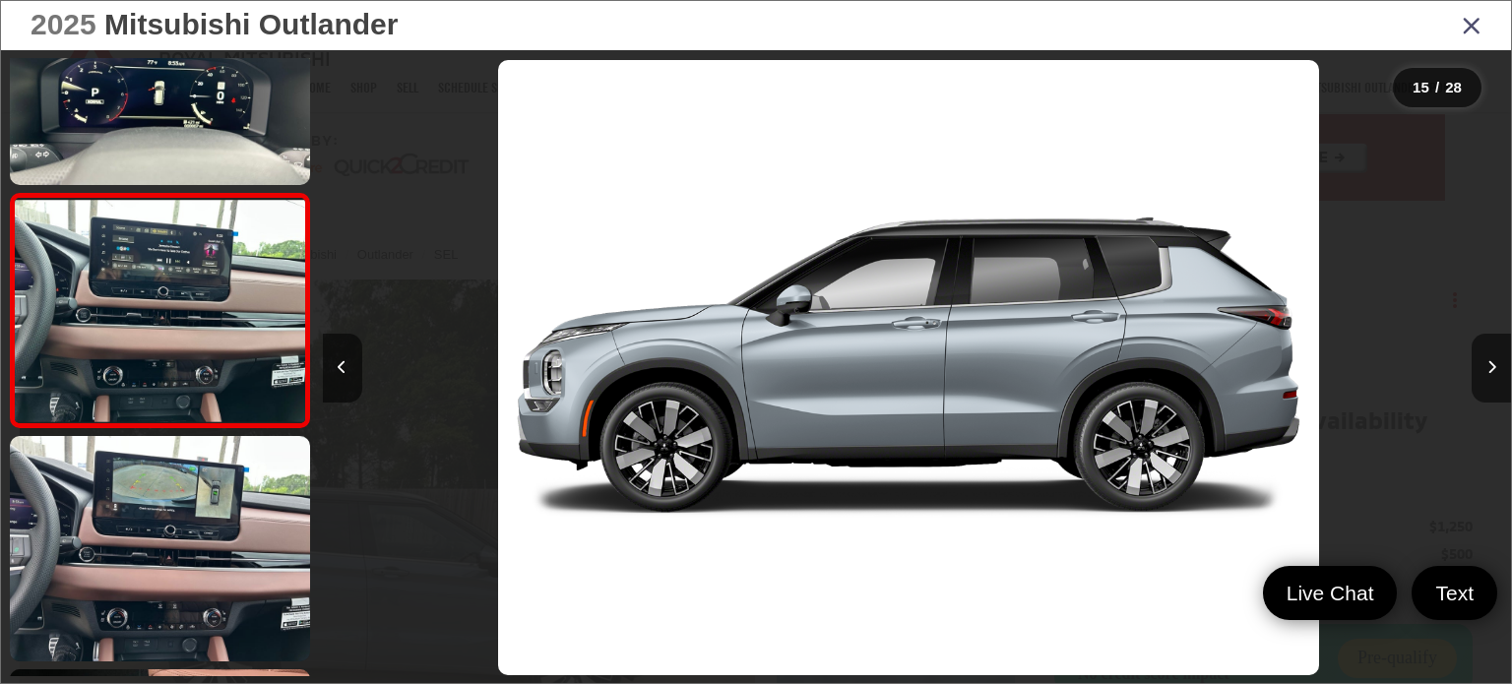
click at [1456, 32] on div "2025 Mitsubishi Outlander" at bounding box center [756, 25] width 1510 height 49
click at [1471, 31] on icon "Close gallery" at bounding box center [1472, 25] width 20 height 26
